Goal: Information Seeking & Learning: Learn about a topic

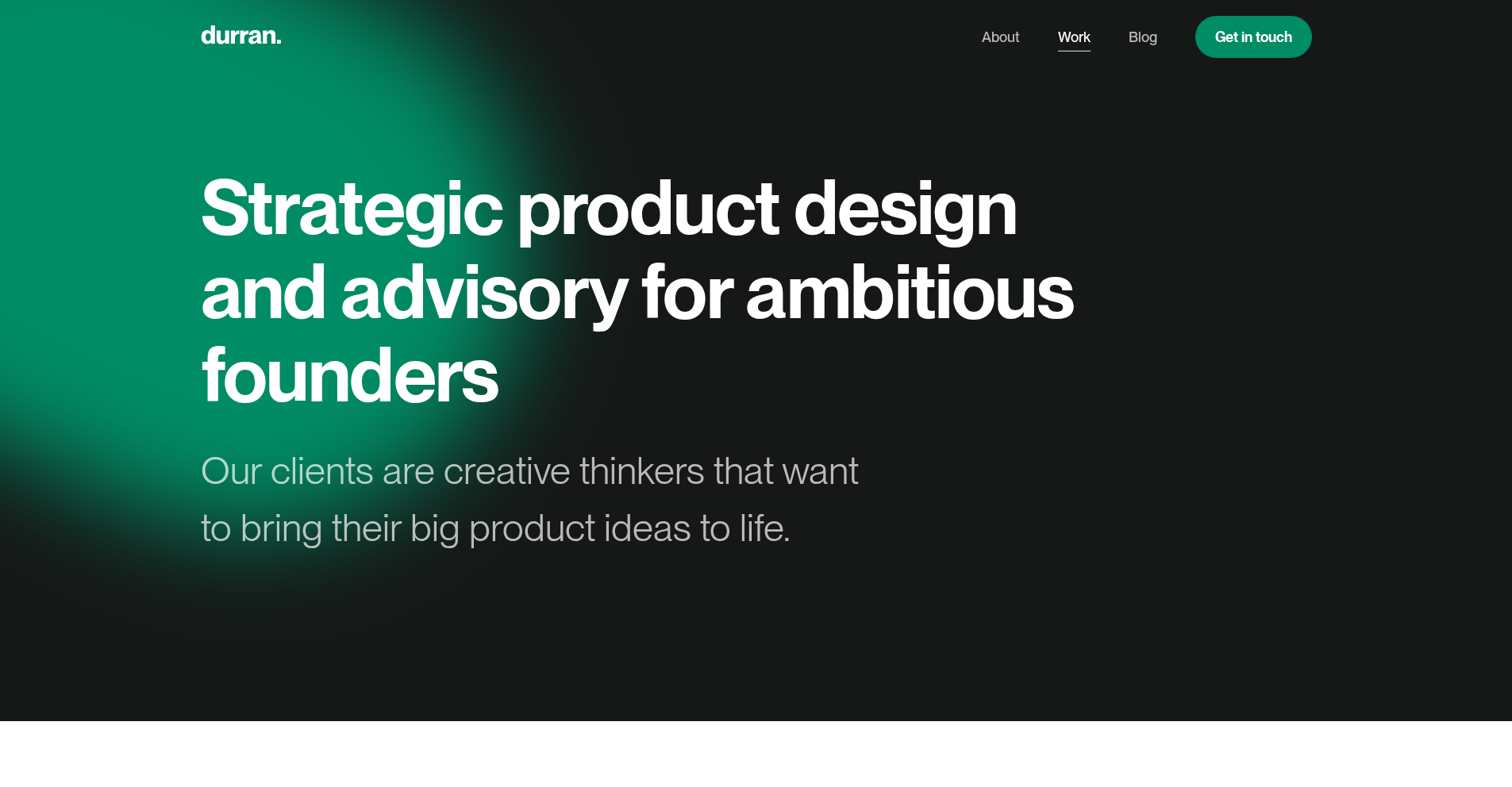
click at [1058, 38] on link "Work" at bounding box center [1074, 37] width 33 height 30
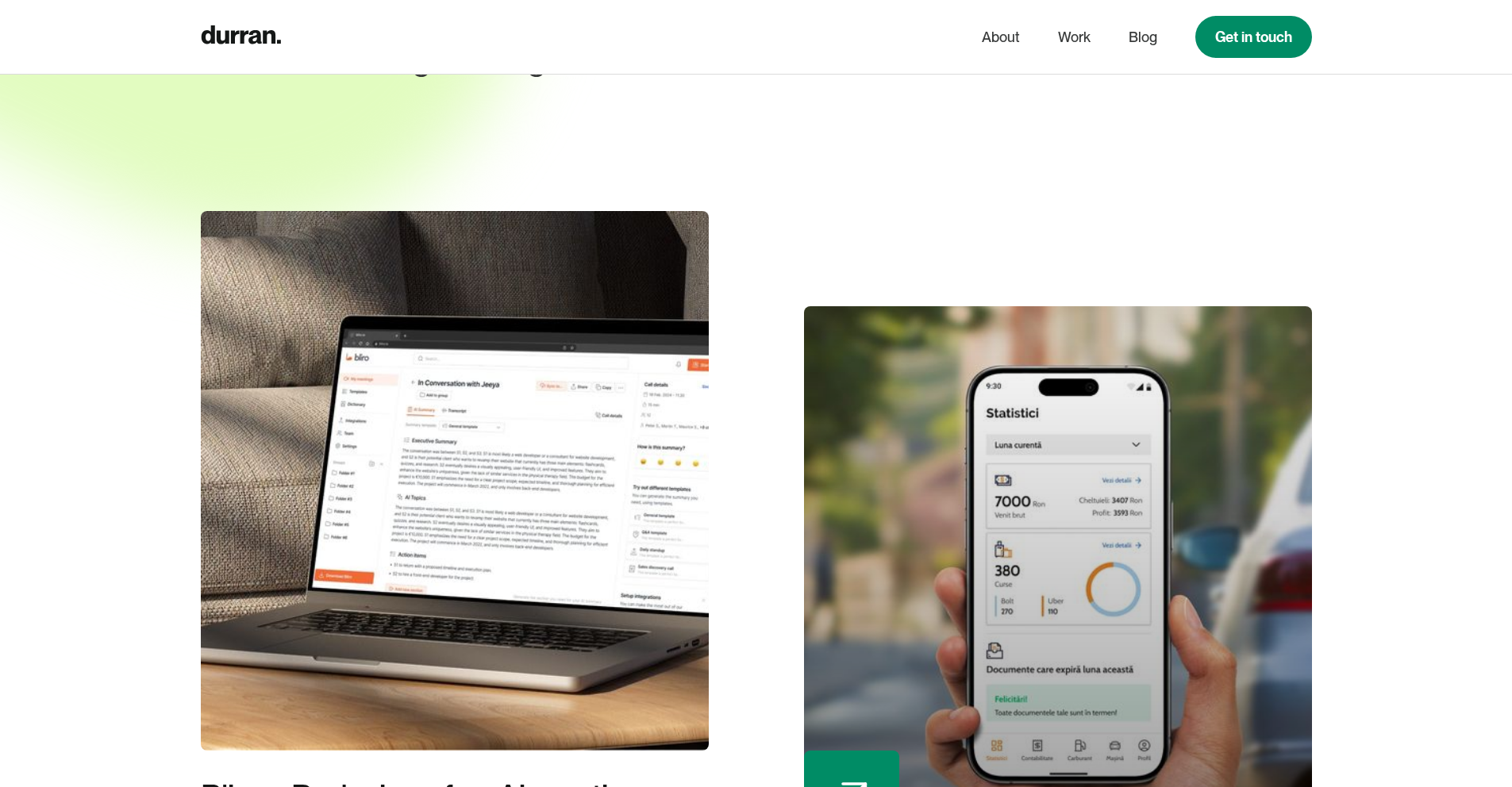
scroll to position [308, 0]
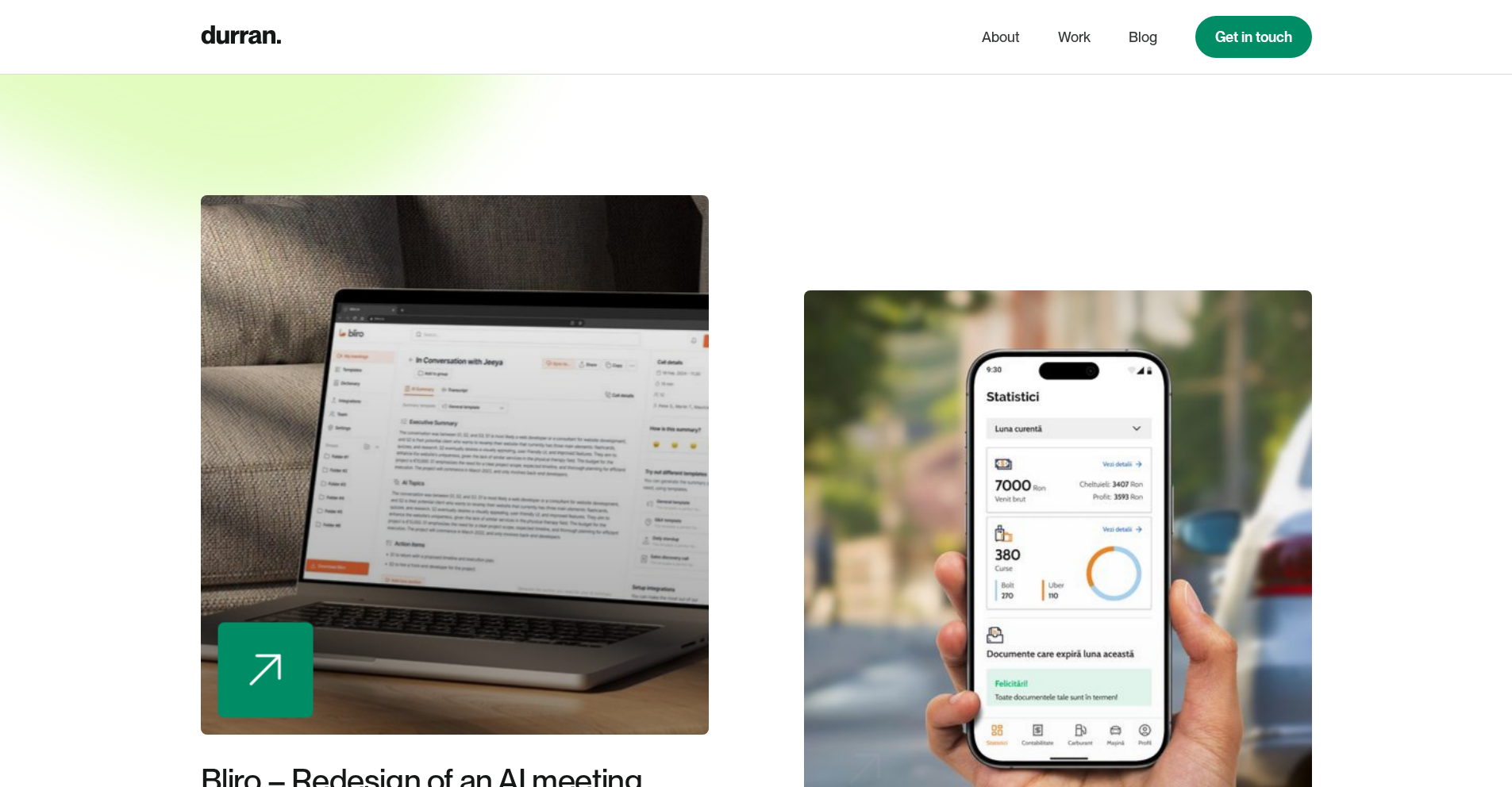
click at [545, 469] on div at bounding box center [455, 465] width 508 height 540
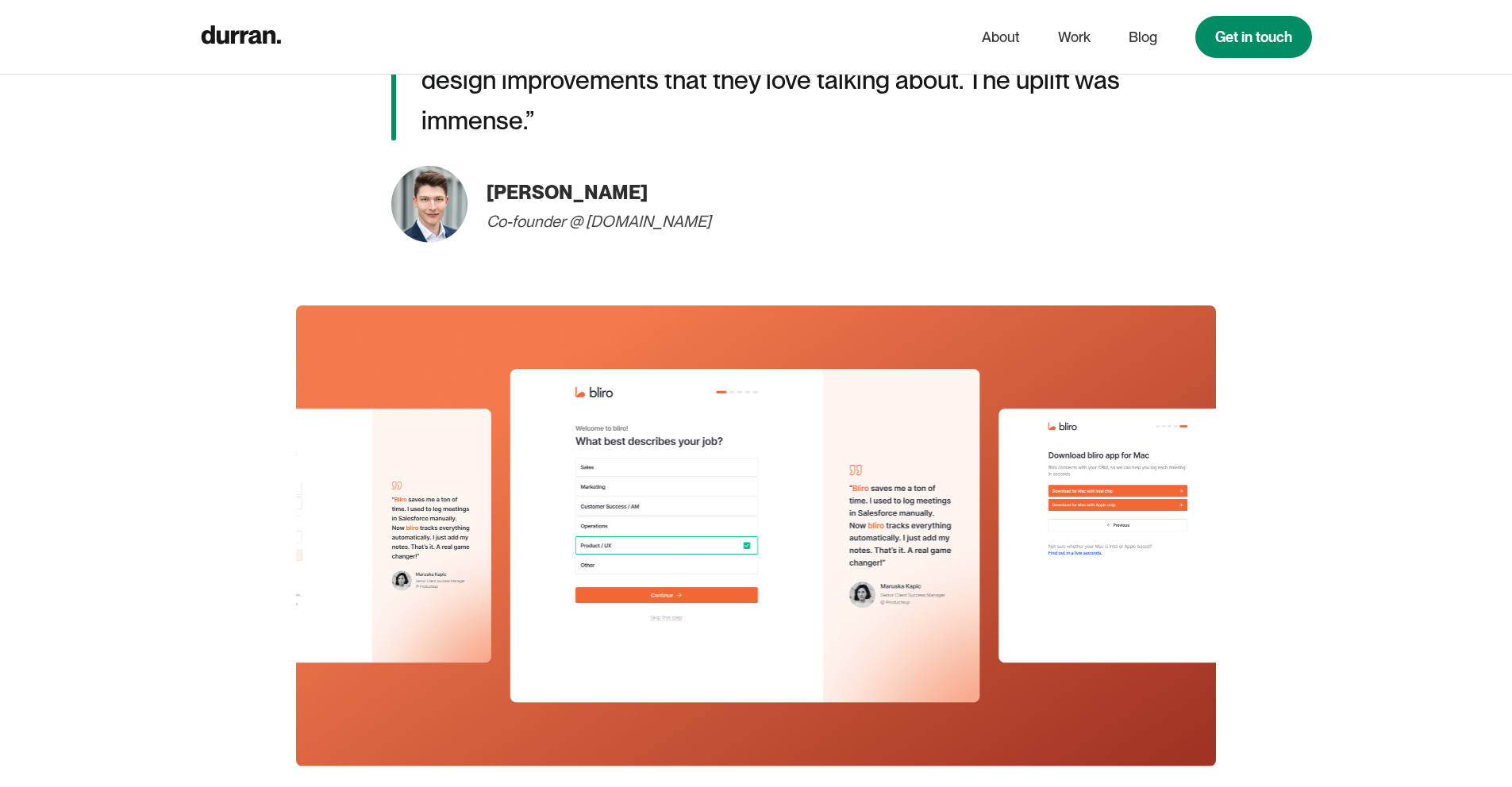
scroll to position [3006, 0]
